Goal: Transaction & Acquisition: Purchase product/service

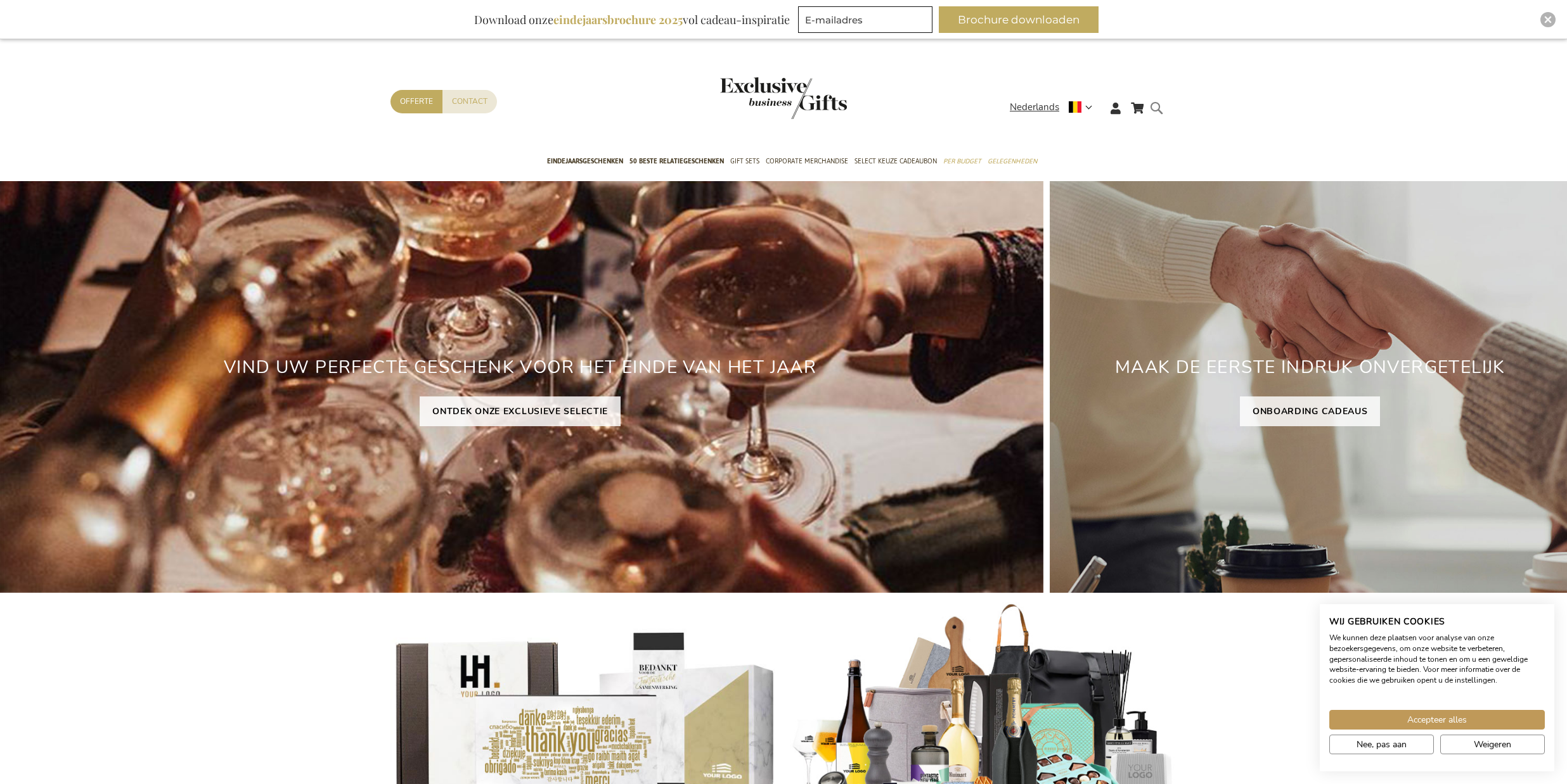
click at [1162, 110] on form "Search Search" at bounding box center [1159, 119] width 13 height 36
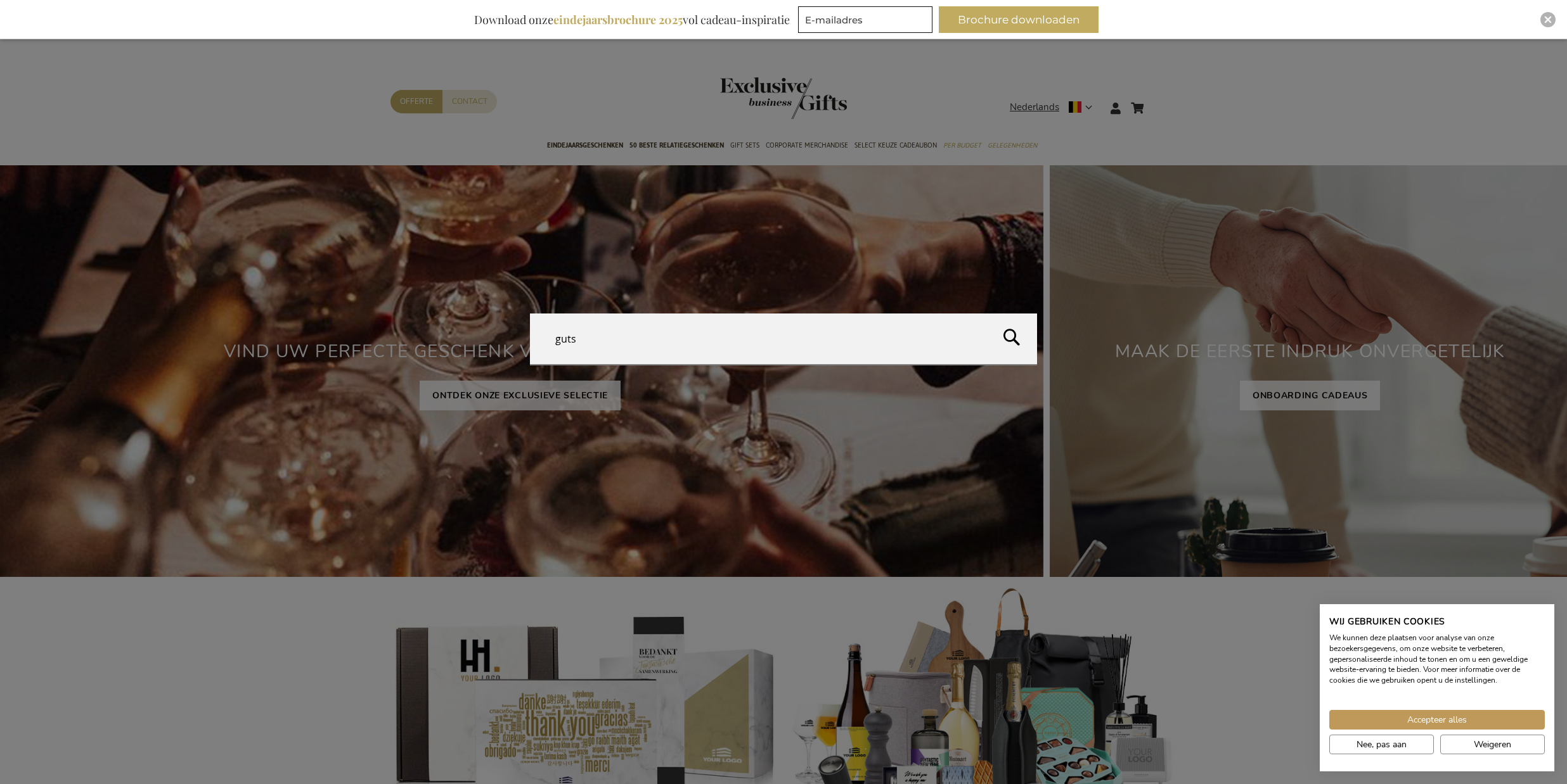
type input "gutss"
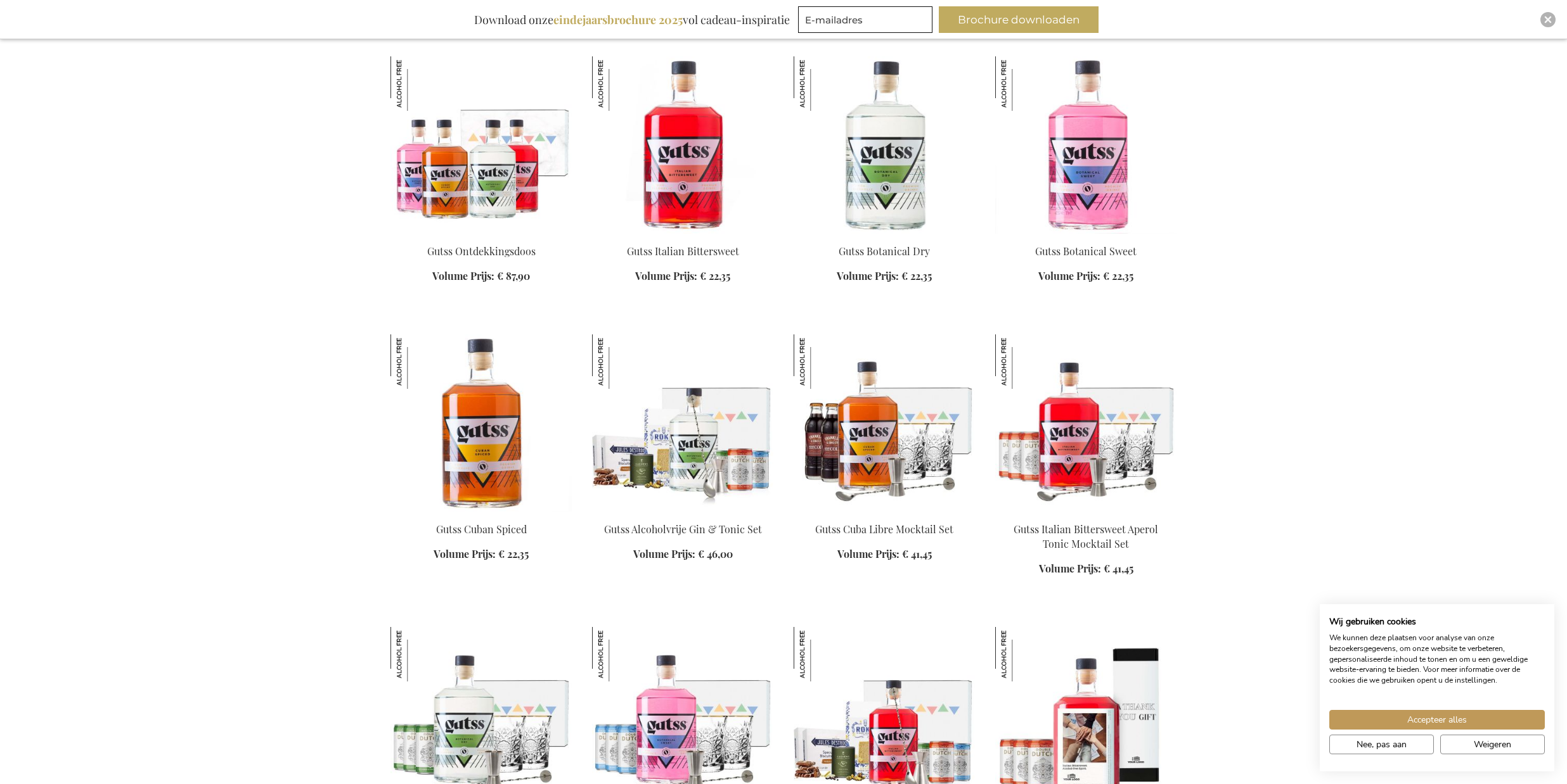
scroll to position [314, 0]
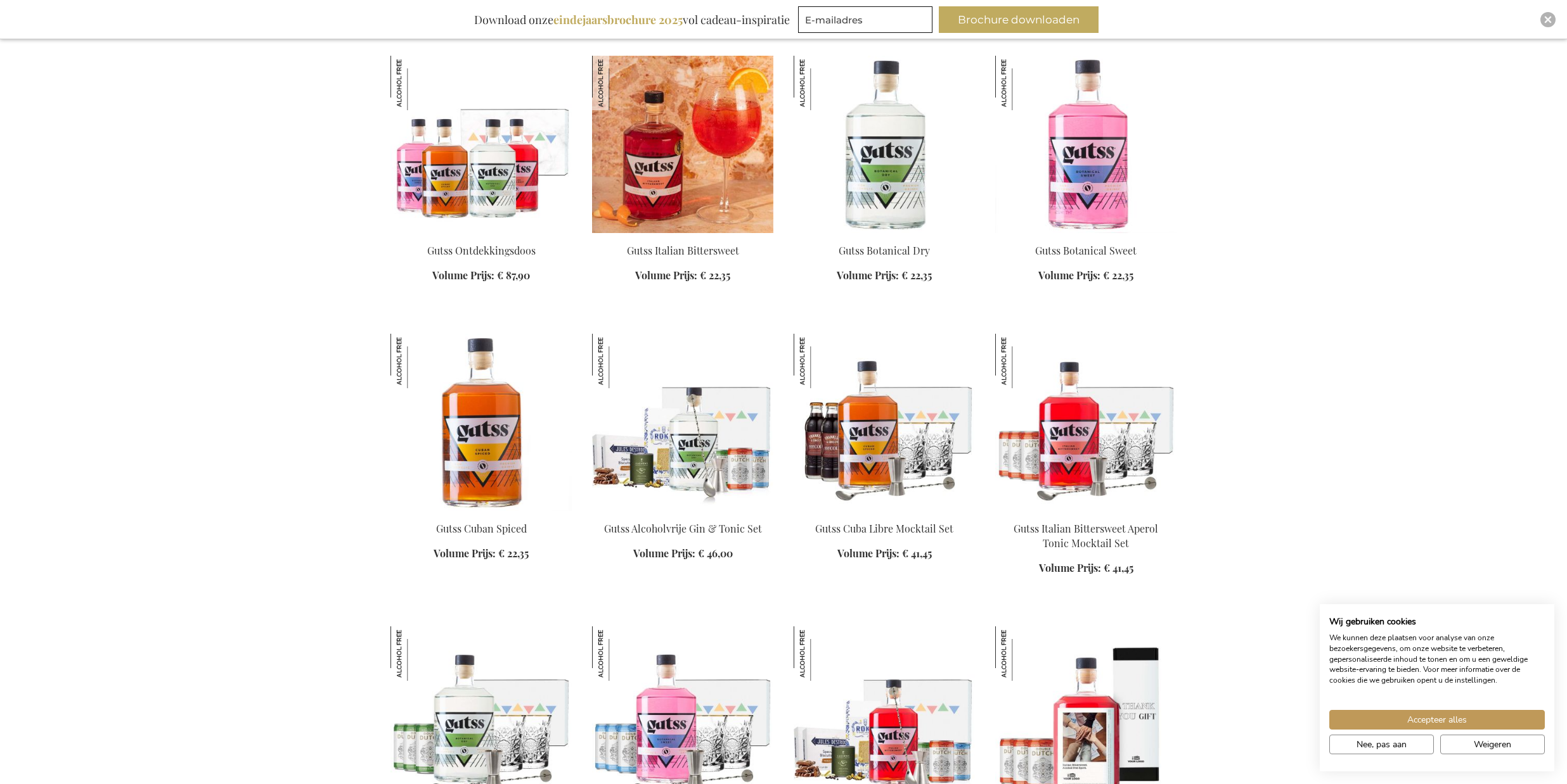
click at [700, 143] on img at bounding box center [682, 144] width 181 height 177
